Goal: Communication & Community: Ask a question

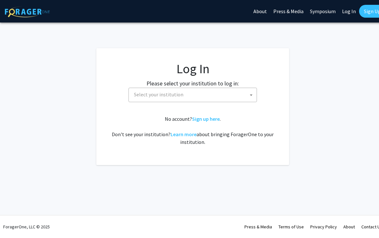
select select
click at [201, 98] on span "Select your institution" at bounding box center [193, 94] width 125 height 13
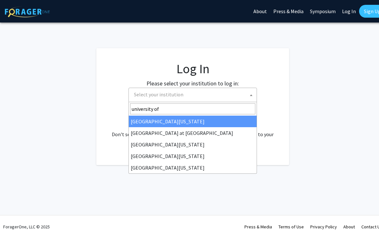
type input "university of"
select select "13"
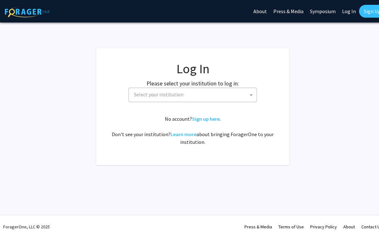
select select
click at [203, 88] on span "Select your institution" at bounding box center [193, 95] width 129 height 14
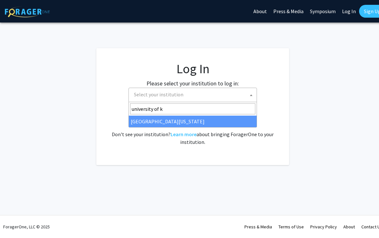
type input "university of ke"
select select "13"
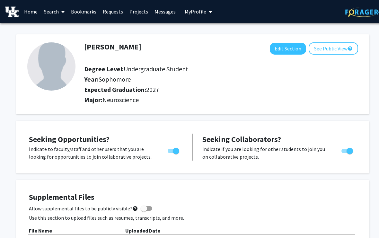
click at [53, 14] on link "Search" at bounding box center [54, 11] width 27 height 23
click at [54, 30] on span "Faculty/Staff" at bounding box center [64, 29] width 47 height 13
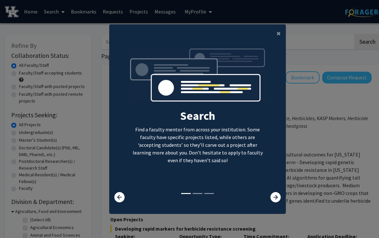
click at [278, 203] on icon at bounding box center [276, 197] width 10 height 10
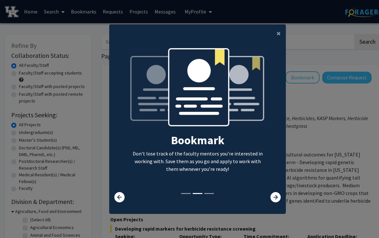
click at [276, 203] on icon at bounding box center [276, 197] width 10 height 10
click at [271, 203] on icon at bounding box center [276, 197] width 10 height 10
click at [280, 33] on span "×" at bounding box center [279, 33] width 4 height 10
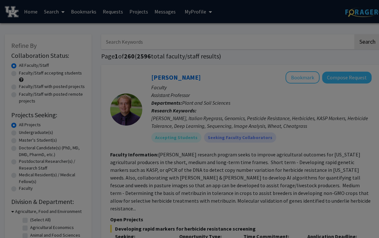
click at [279, 36] on div "Search Find a faculty mentor from across your institution. Some faculty have sp…" at bounding box center [198, 64] width 176 height 145
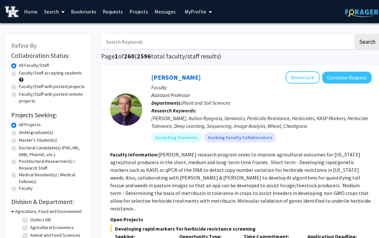
click at [171, 42] on input "Search Keywords" at bounding box center [227, 41] width 252 height 15
type input "T"
type input "[PERSON_NAME]"
click at [367, 41] on button "Search" at bounding box center [368, 41] width 26 height 15
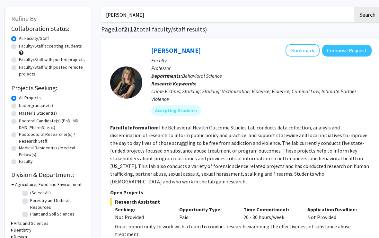
scroll to position [27, 0]
click at [349, 53] on button "Compose Request" at bounding box center [347, 50] width 50 height 12
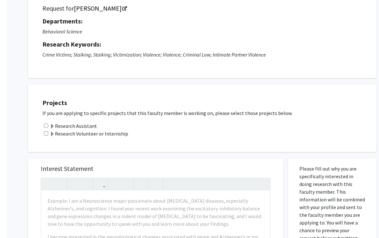
scroll to position [62, 0]
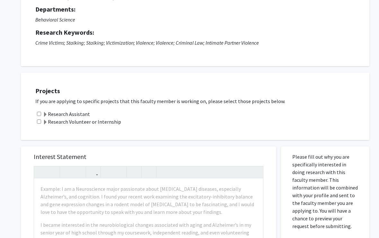
click at [62, 120] on label "Research Volunteer or Internship" at bounding box center [82, 122] width 78 height 8
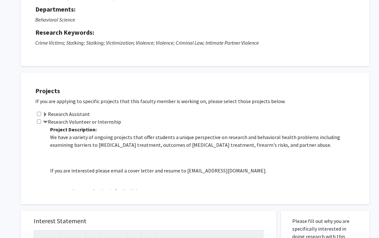
click at [38, 114] on input "checkbox" at bounding box center [39, 114] width 4 height 4
click at [38, 112] on input "checkbox" at bounding box center [39, 114] width 4 height 4
checkbox input "false"
click at [39, 122] on input "checkbox" at bounding box center [39, 122] width 4 height 4
checkbox input "true"
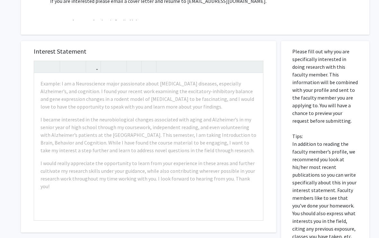
scroll to position [232, 0]
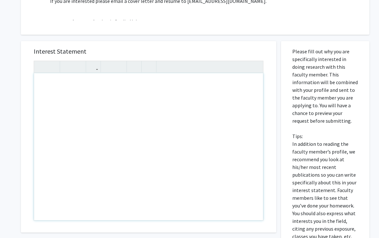
click at [185, 96] on div "Note to users with screen readers: Please press Alt+0 or Option+0 to deactivate…" at bounding box center [148, 146] width 229 height 147
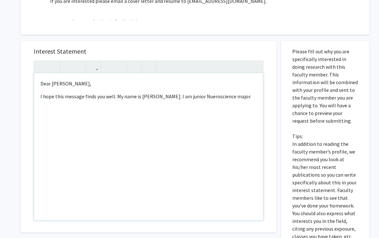
click at [209, 95] on p "I hope this message finds you well. My name is [PERSON_NAME]. I am junior Nuero…" at bounding box center [149, 97] width 216 height 8
click at [247, 93] on p "I hope this message finds you well. My name is [PERSON_NAME]. I am junior Neuro…" at bounding box center [149, 97] width 216 height 8
type textarea "<p>Dear [PERSON_NAME],</p><p>I hope this message finds you well. My name is [PE…"
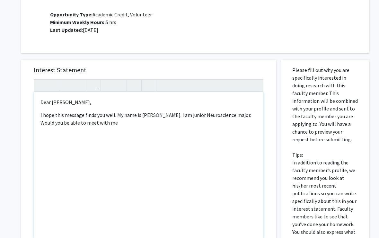
scroll to position [213, 0]
